Goal: Task Accomplishment & Management: Manage account settings

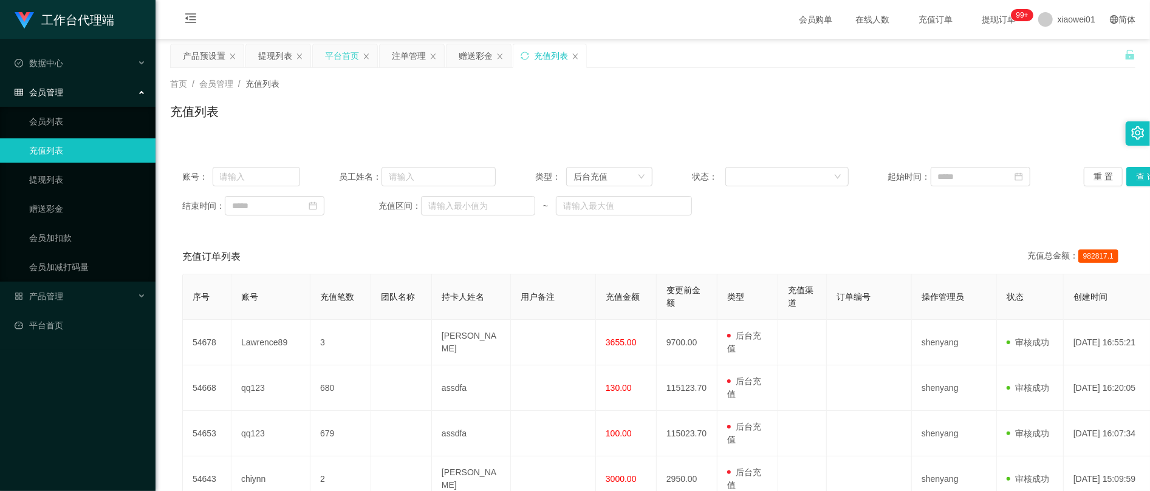
click at [353, 61] on div "平台首页" at bounding box center [342, 55] width 34 height 23
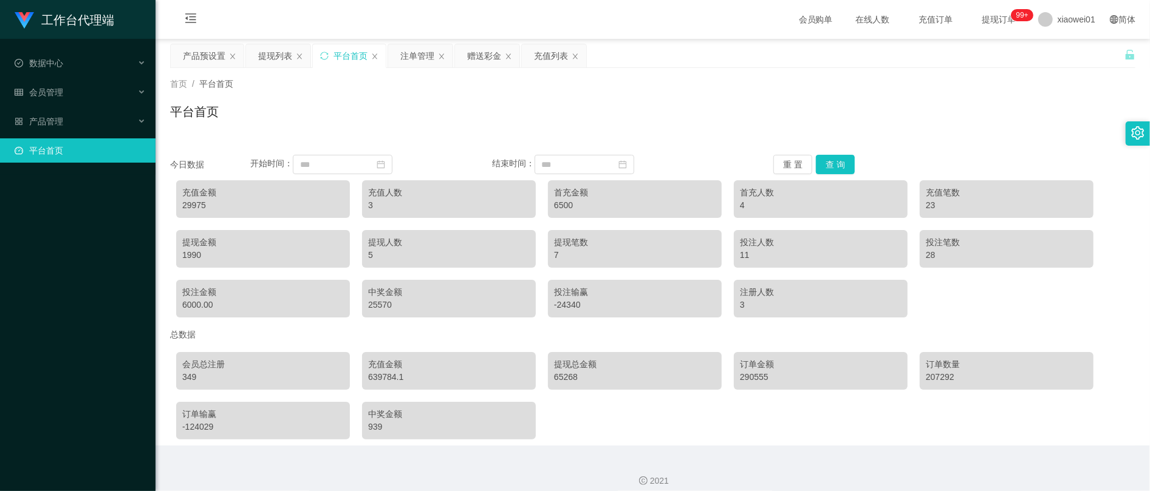
click at [200, 208] on div "29975" at bounding box center [263, 205] width 162 height 13
click at [547, 56] on div "充值列表" at bounding box center [551, 55] width 34 height 23
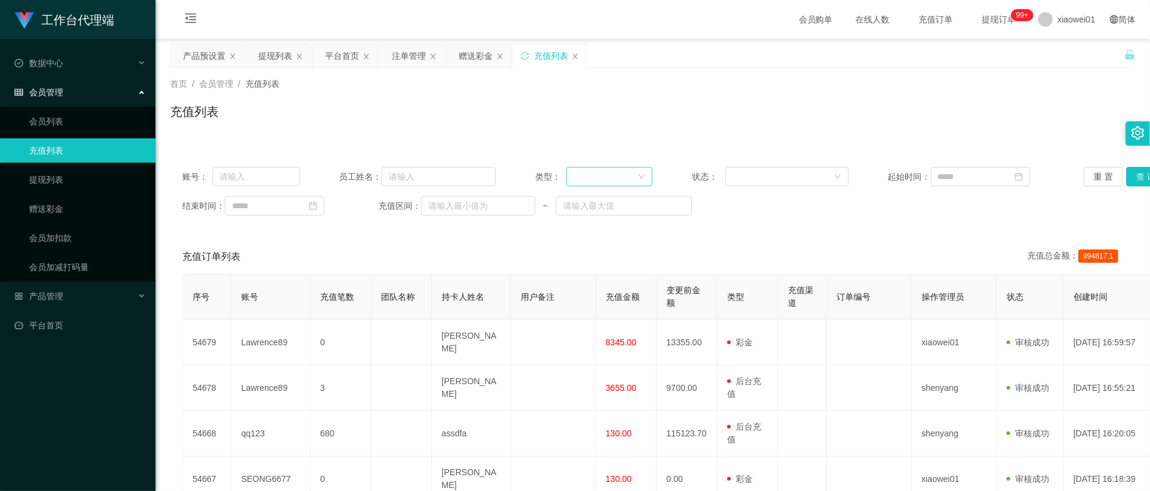
click at [593, 179] on div at bounding box center [605, 177] width 64 height 18
drag, startPoint x: 605, startPoint y: 207, endPoint x: 615, endPoint y: 205, distance: 9.9
click at [605, 206] on li "后台充值" at bounding box center [606, 203] width 86 height 19
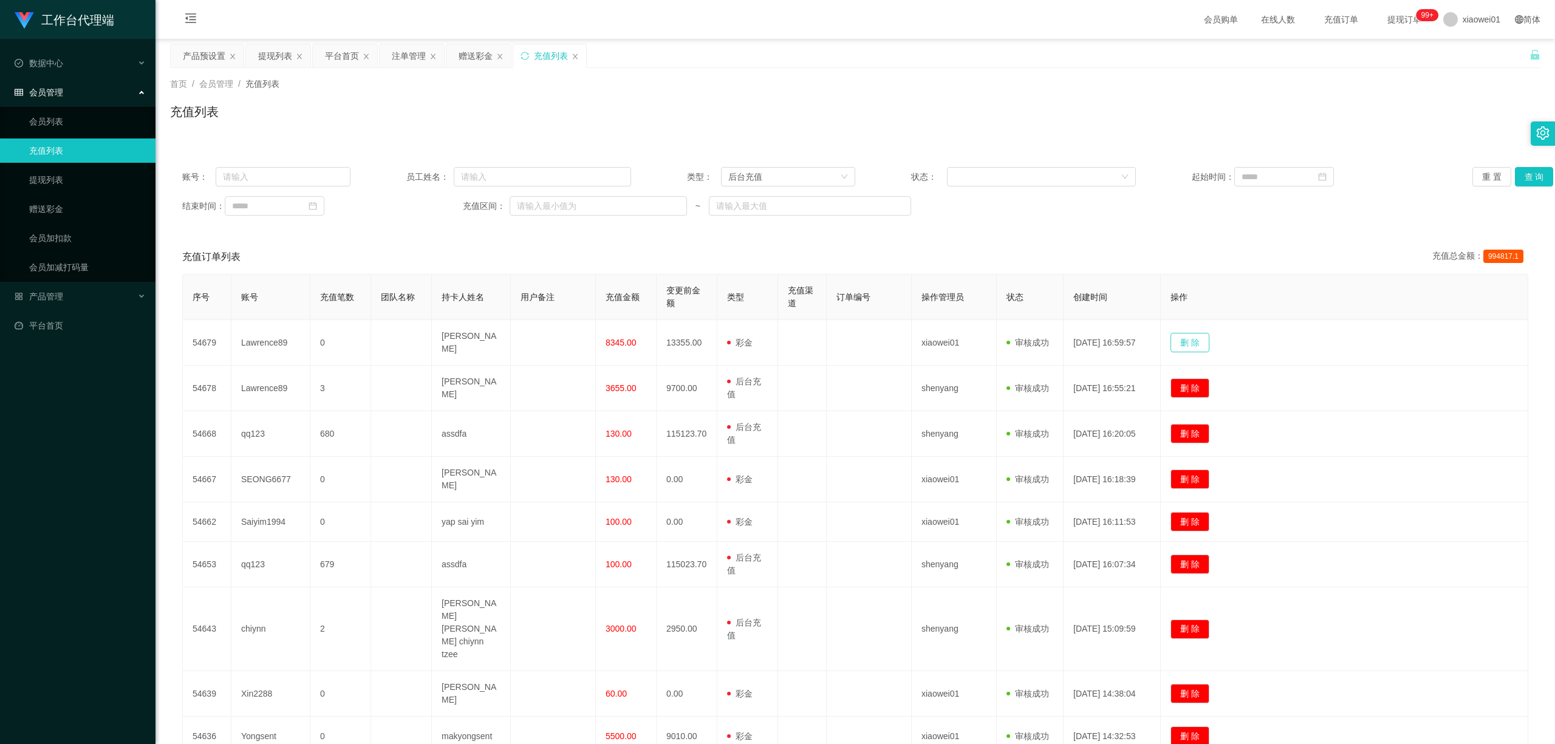
drag, startPoint x: 1204, startPoint y: 343, endPoint x: 1255, endPoint y: 267, distance: 91.0
click at [1149, 268] on div "充值订单列表 充值总金额： 994817.1 序号 账号 充值笔数 团队名称 持卡人姓名 用户备注 充值金额 变更前金额 类型 充值渠道 订单编号 操作管理员…" at bounding box center [855, 540] width 1370 height 601
click at [1149, 182] on button "查 询" at bounding box center [1534, 176] width 39 height 19
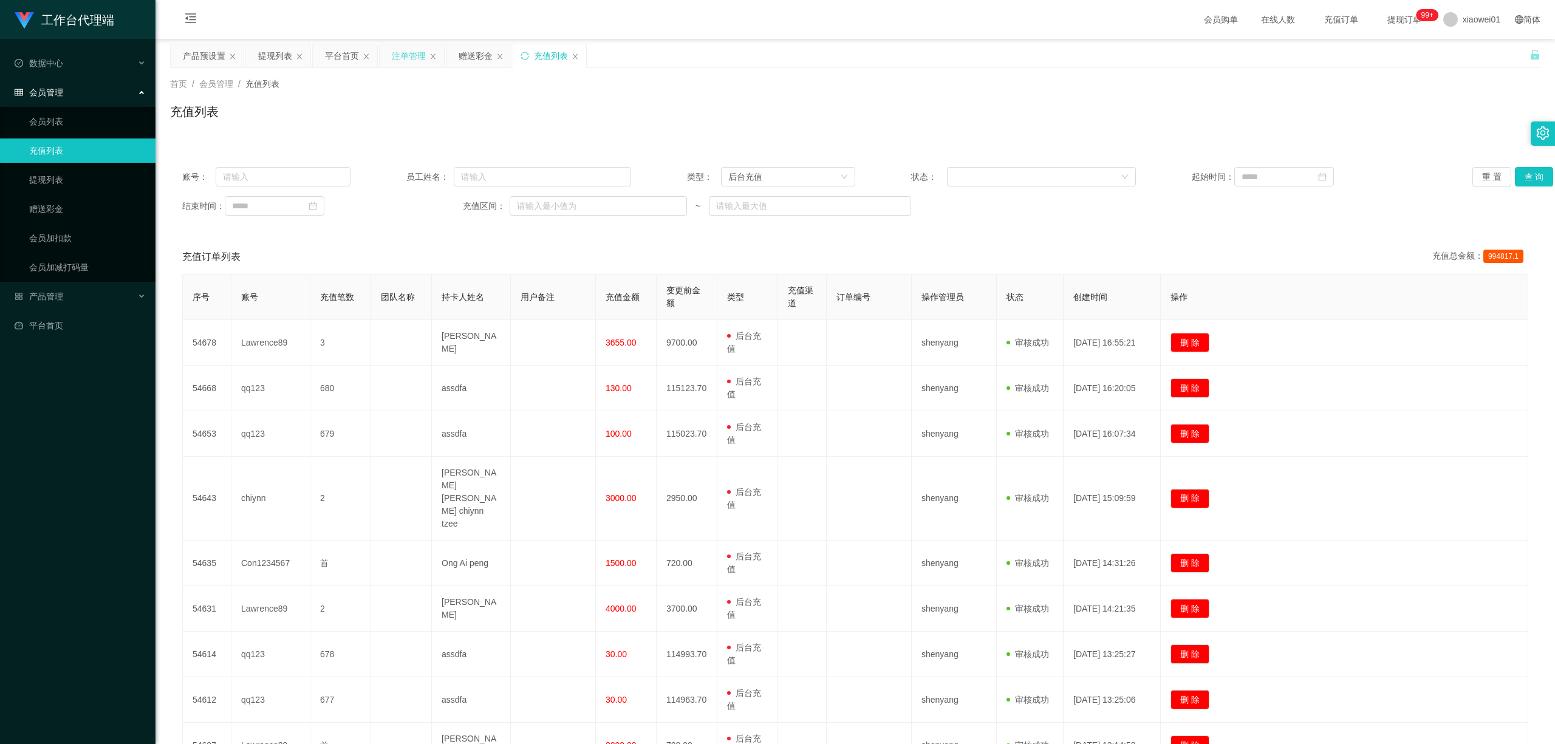
click at [404, 49] on div "注单管理" at bounding box center [409, 55] width 34 height 23
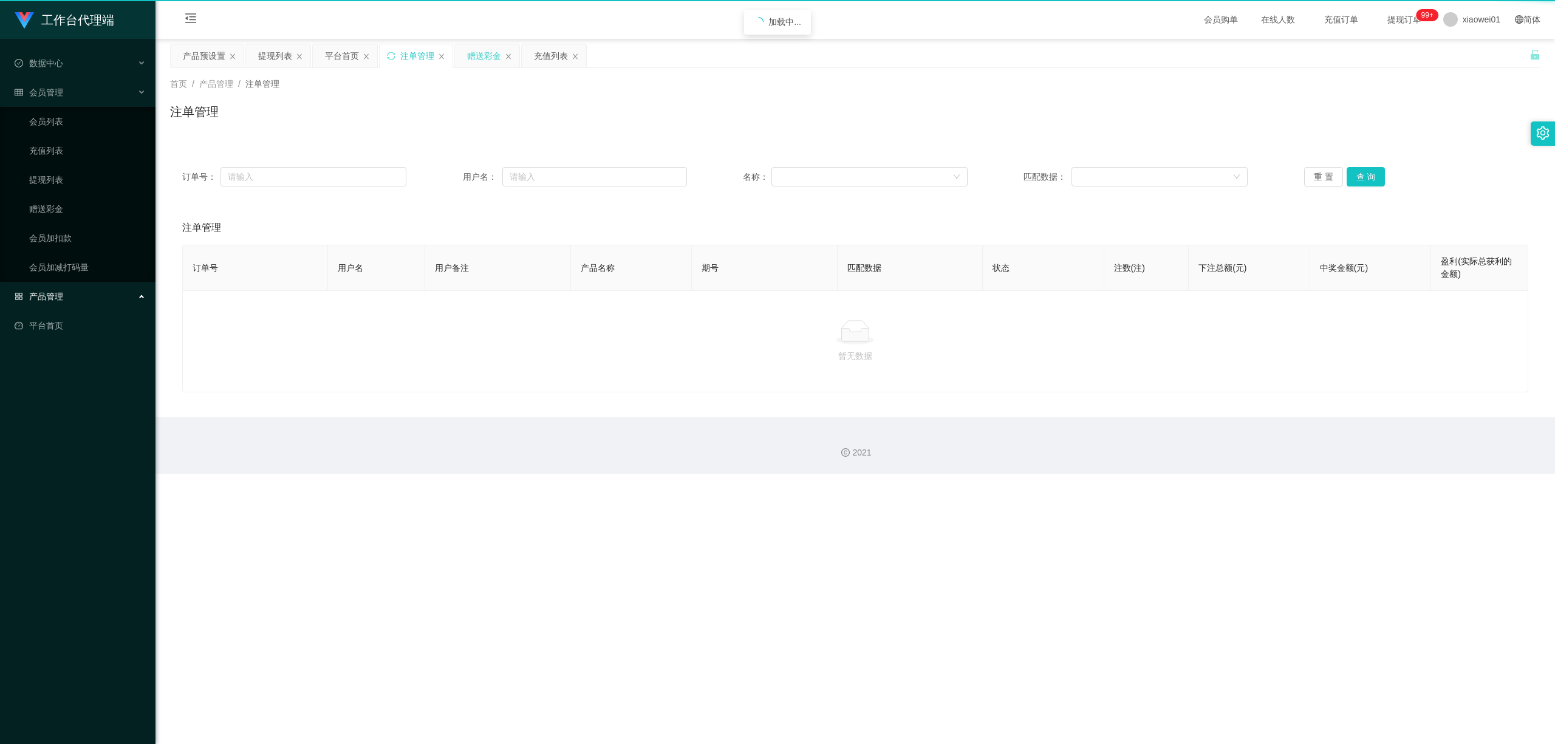
click at [471, 58] on div "赠送彩金" at bounding box center [484, 55] width 34 height 23
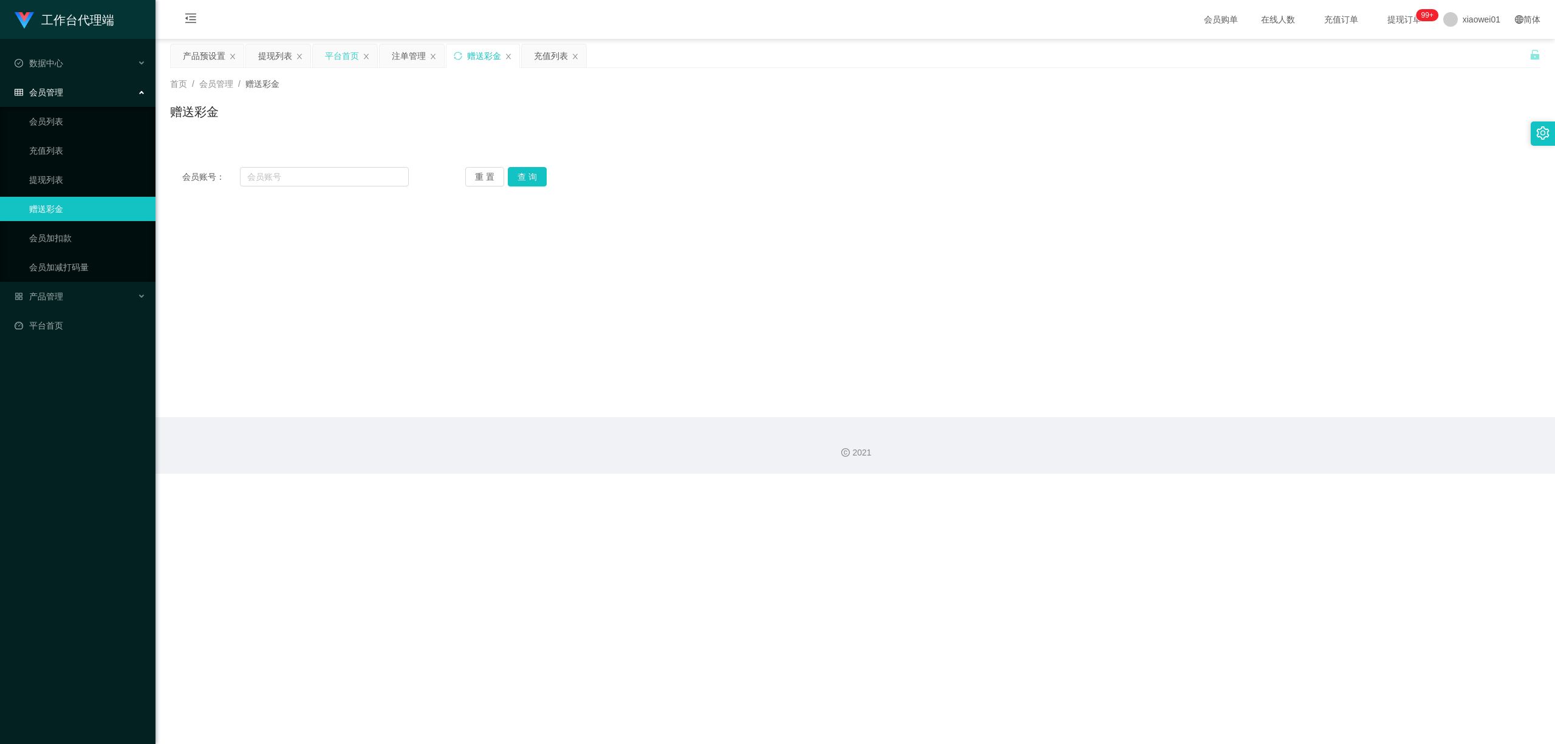
click at [334, 53] on div "平台首页" at bounding box center [342, 55] width 34 height 23
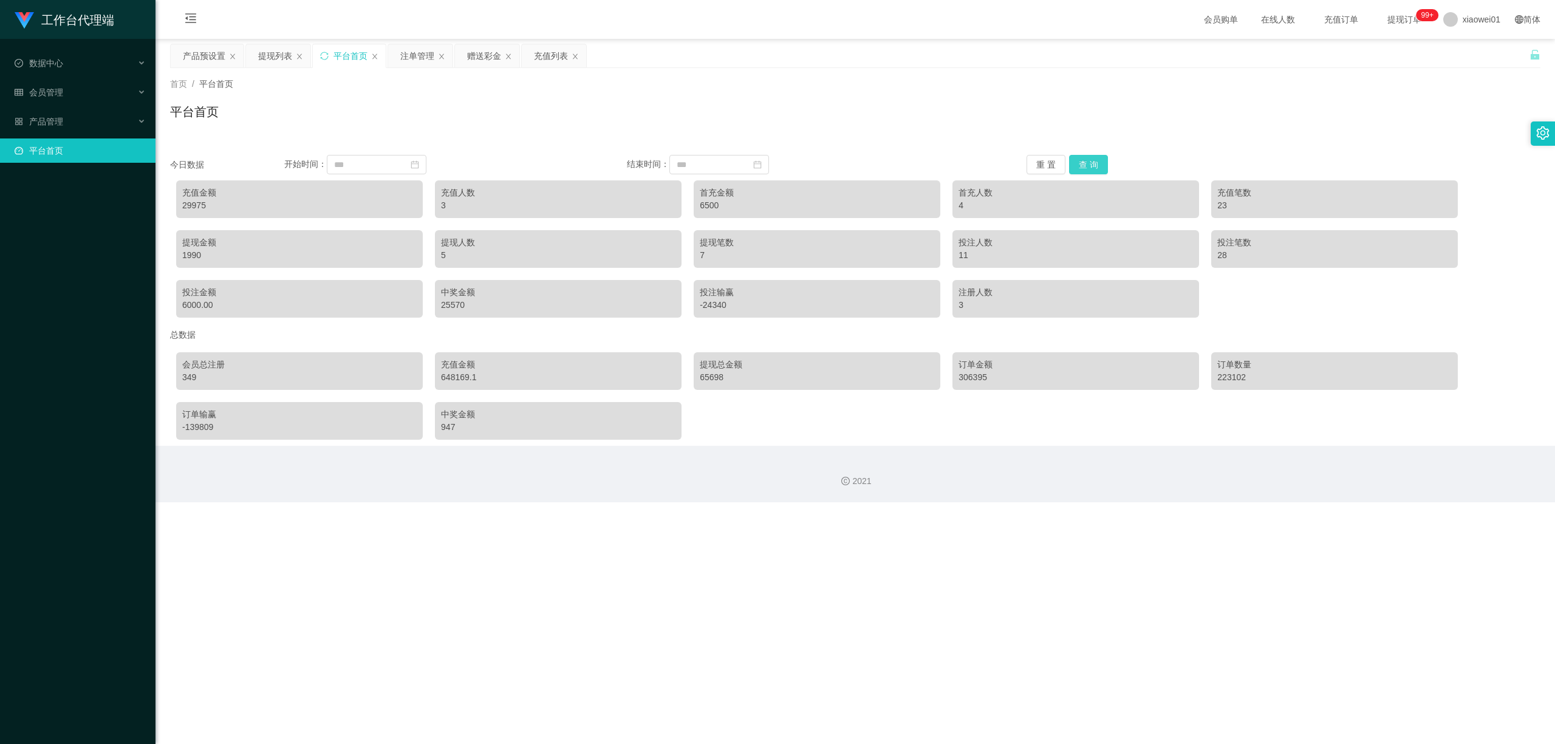
click at [1077, 173] on button "查 询" at bounding box center [1088, 164] width 39 height 19
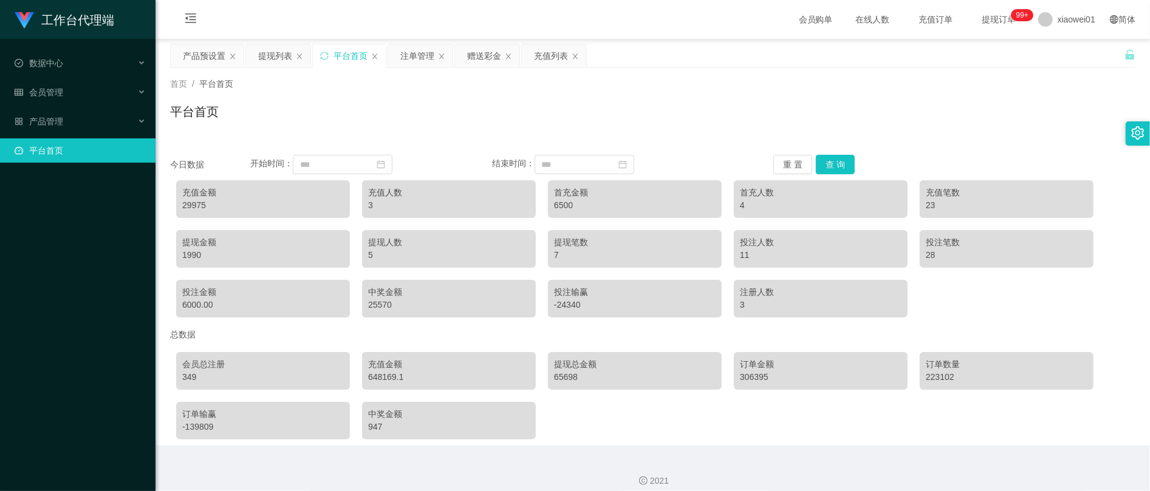
click at [192, 199] on div "29975" at bounding box center [263, 205] width 162 height 13
copy div "29975"
click at [554, 53] on div "充值列表" at bounding box center [551, 55] width 34 height 23
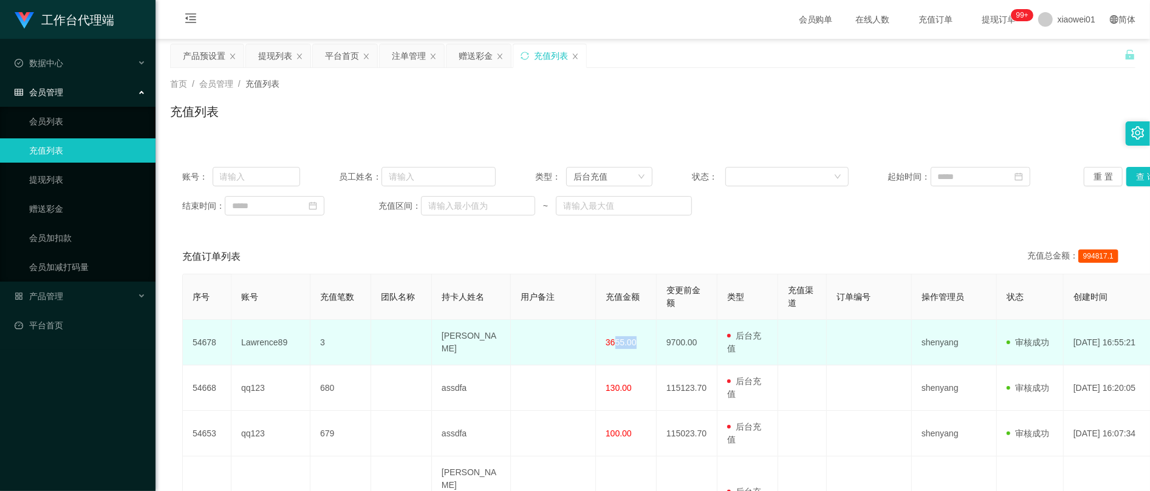
drag, startPoint x: 609, startPoint y: 356, endPoint x: 632, endPoint y: 357, distance: 23.1
click at [632, 347] on span "3655.00" at bounding box center [620, 343] width 31 height 10
click at [630, 346] on td "3655.00" at bounding box center [626, 343] width 61 height 46
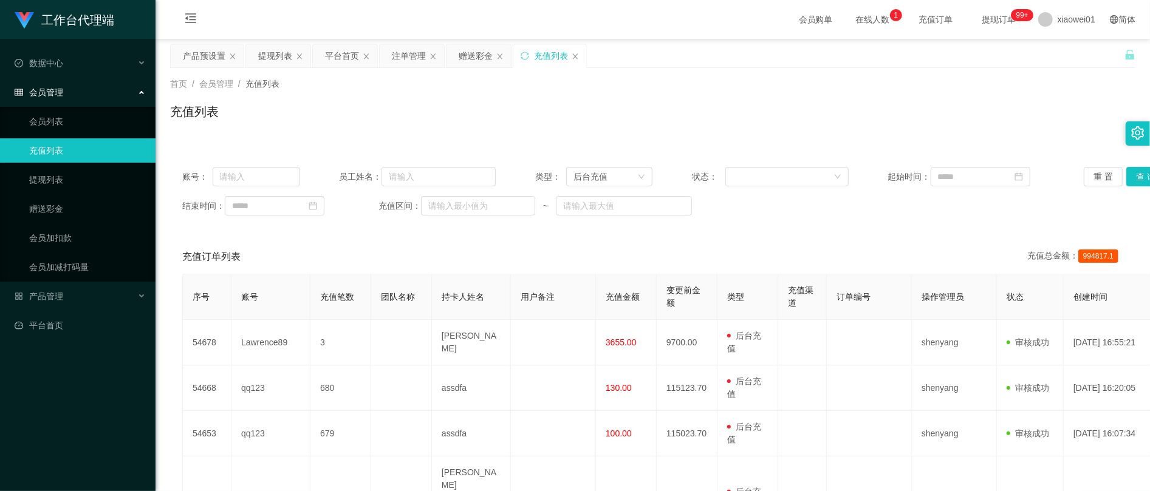
click at [683, 103] on div "充值列表" at bounding box center [652, 117] width 965 height 28
